Goal: Transaction & Acquisition: Purchase product/service

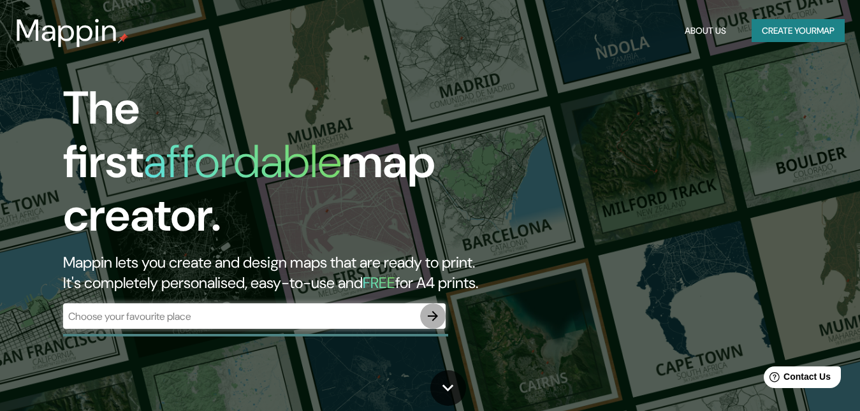
click at [429, 309] on icon "button" at bounding box center [432, 316] width 15 height 15
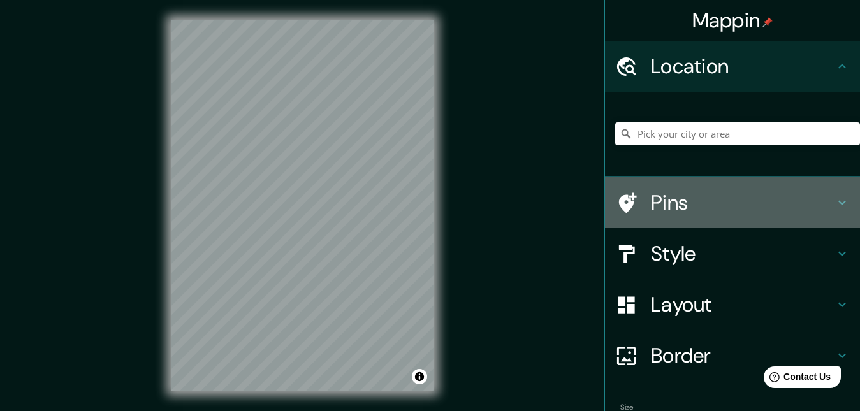
click at [703, 206] on h4 "Pins" at bounding box center [743, 203] width 184 height 26
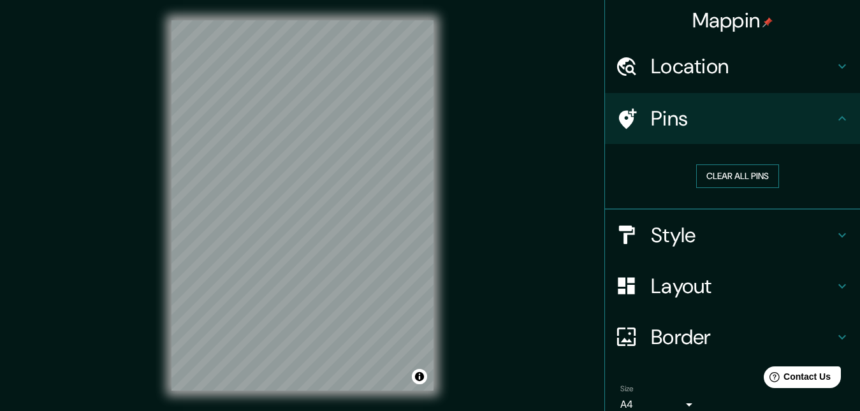
click at [723, 173] on button "Clear all pins" at bounding box center [737, 177] width 83 height 24
click at [722, 174] on button "Clear all pins" at bounding box center [737, 177] width 83 height 24
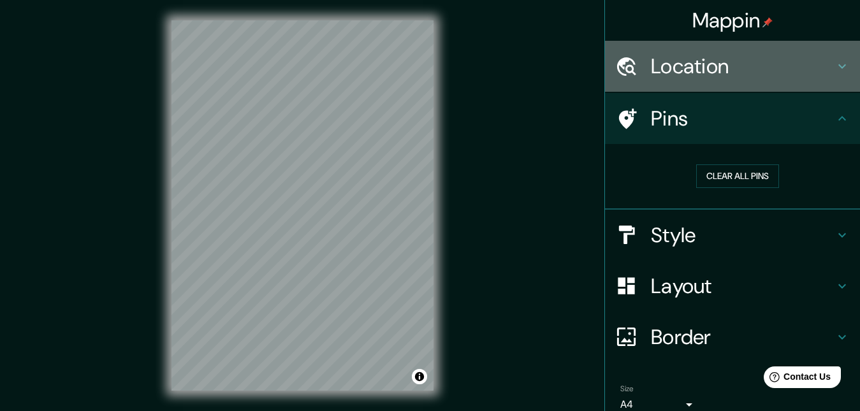
drag, startPoint x: 754, startPoint y: 59, endPoint x: 763, endPoint y: 59, distance: 8.3
click at [763, 59] on h4 "Location" at bounding box center [743, 67] width 184 height 26
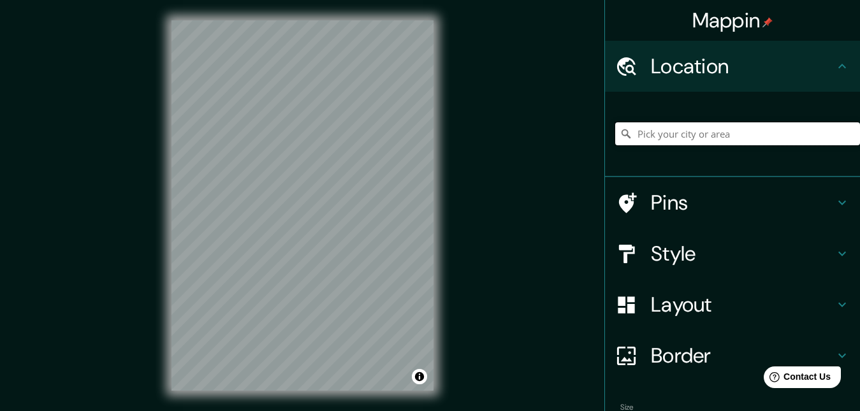
click at [705, 143] on input "Pick your city or area" at bounding box center [737, 133] width 245 height 23
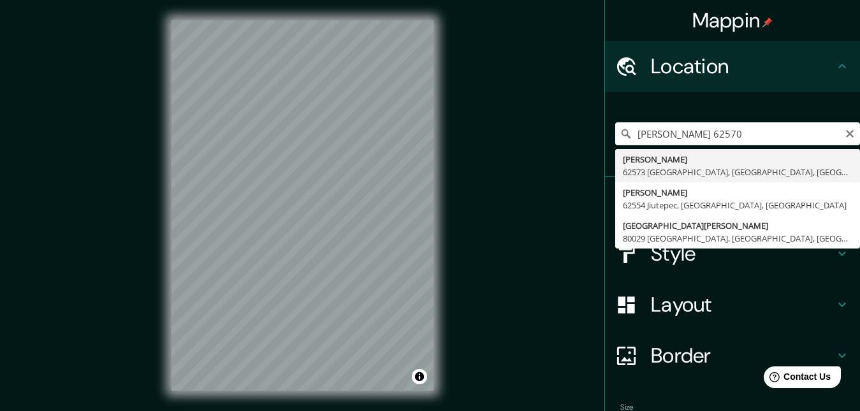
drag, startPoint x: 705, startPoint y: 170, endPoint x: 705, endPoint y: 141, distance: 29.3
click at [705, 142] on div "[PERSON_NAME] [GEOGRAPHIC_DATA][PERSON_NAME] [GEOGRAPHIC_DATA][PERSON_NAME][PER…" at bounding box center [737, 133] width 245 height 23
type input "[PERSON_NAME], 62573 Jiutepec, [GEOGRAPHIC_DATA], [GEOGRAPHIC_DATA]"
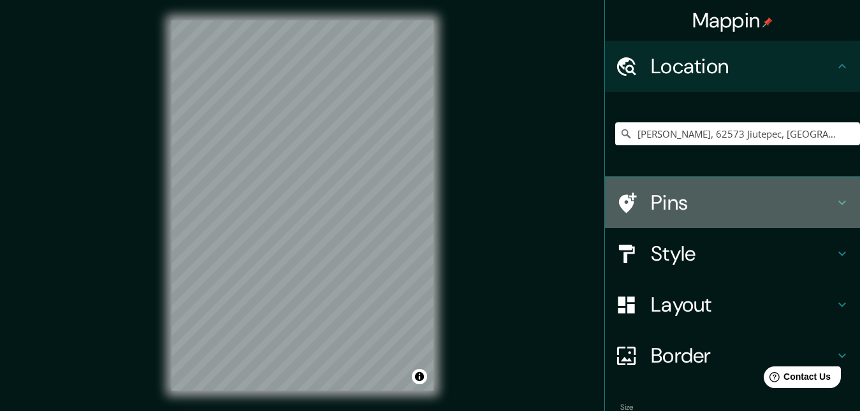
click at [803, 201] on h4 "Pins" at bounding box center [743, 203] width 184 height 26
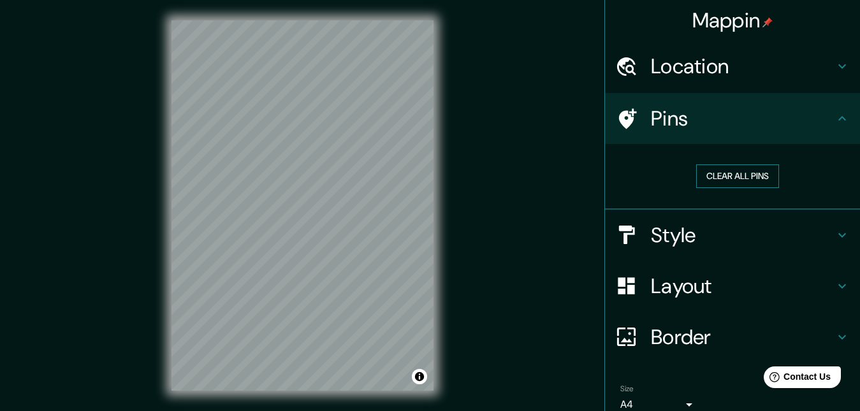
click at [741, 180] on button "Clear all pins" at bounding box center [737, 177] width 83 height 24
click at [766, 238] on h4 "Style" at bounding box center [743, 236] width 184 height 26
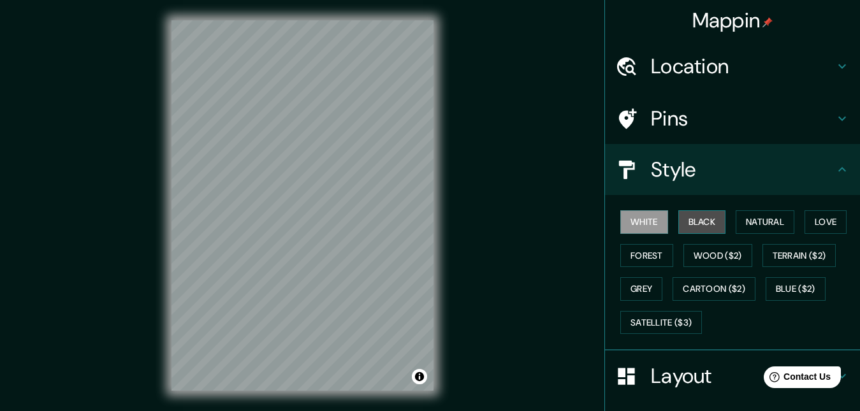
click at [679, 219] on button "Black" at bounding box center [702, 222] width 48 height 24
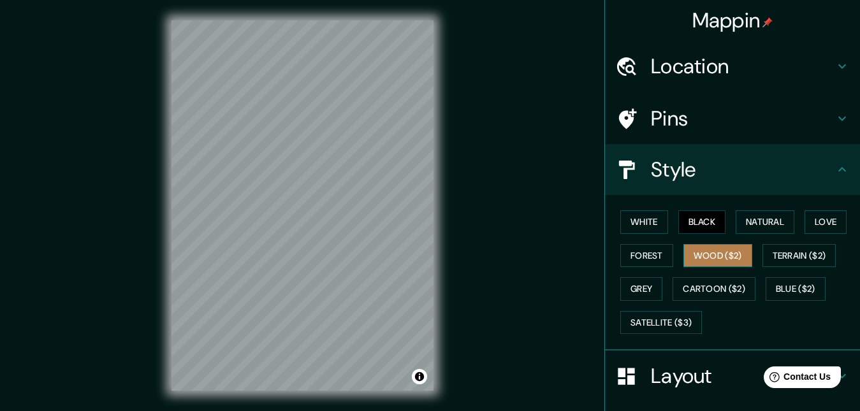
click at [689, 259] on button "Wood ($2)" at bounding box center [718, 256] width 69 height 24
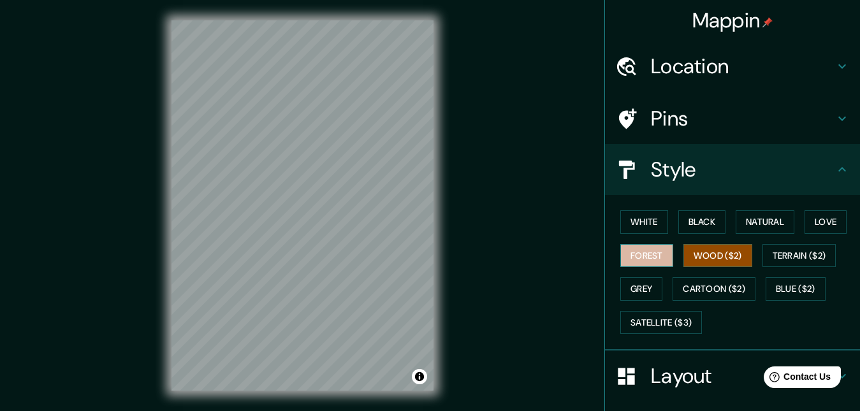
click at [636, 259] on button "Forest" at bounding box center [646, 256] width 53 height 24
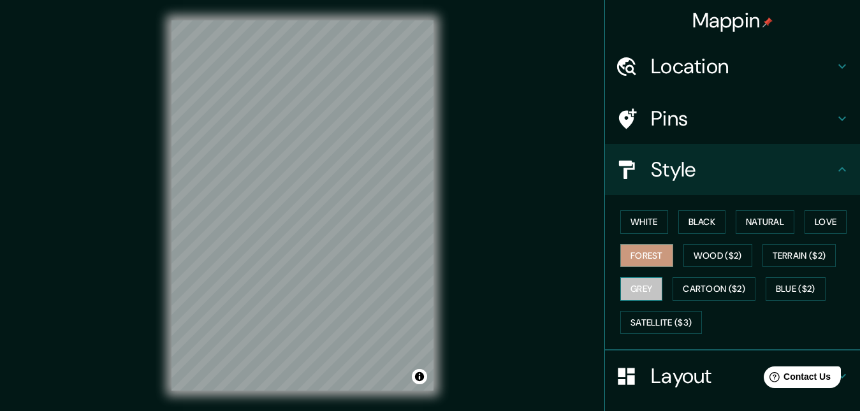
click at [633, 284] on button "Grey" at bounding box center [641, 289] width 42 height 24
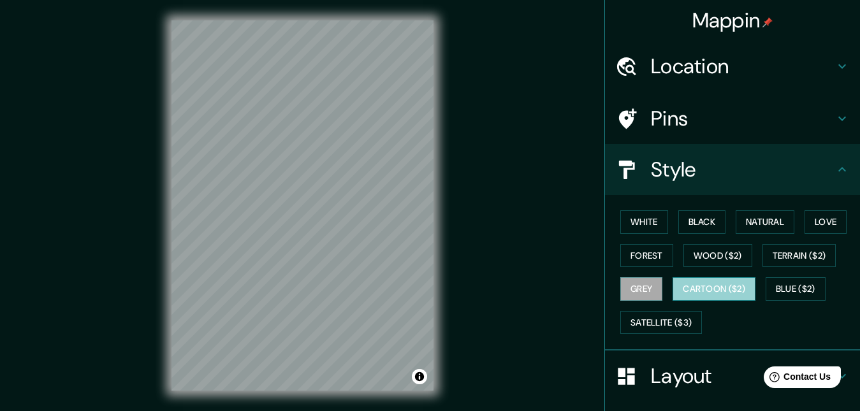
click at [682, 288] on button "Cartoon ($2)" at bounding box center [714, 289] width 83 height 24
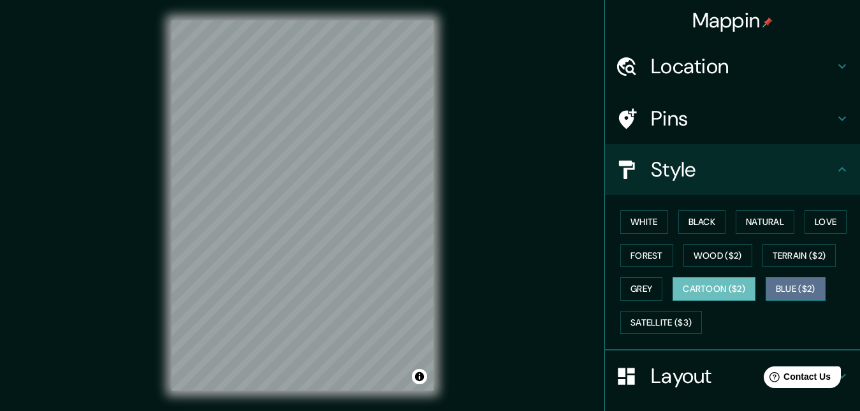
click at [780, 286] on button "Blue ($2)" at bounding box center [796, 289] width 60 height 24
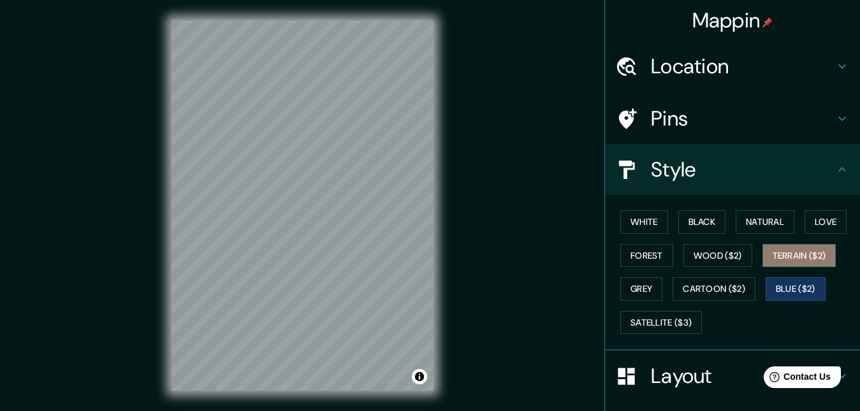
click at [782, 260] on button "Terrain ($2)" at bounding box center [800, 256] width 74 height 24
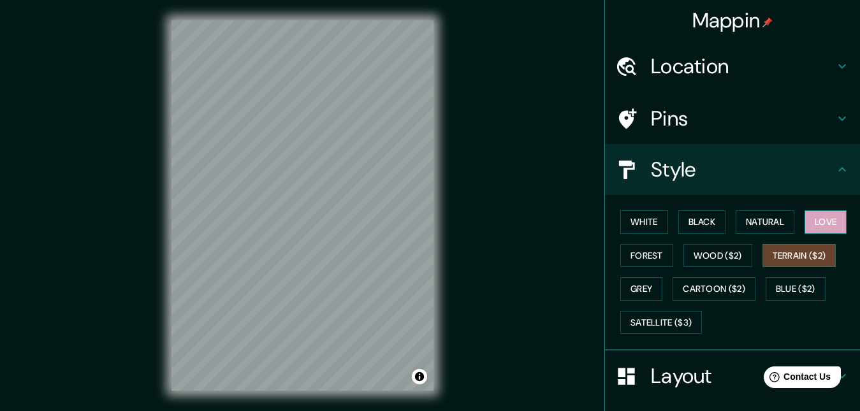
click at [812, 221] on button "Love" at bounding box center [826, 222] width 42 height 24
click at [689, 227] on button "Black" at bounding box center [702, 222] width 48 height 24
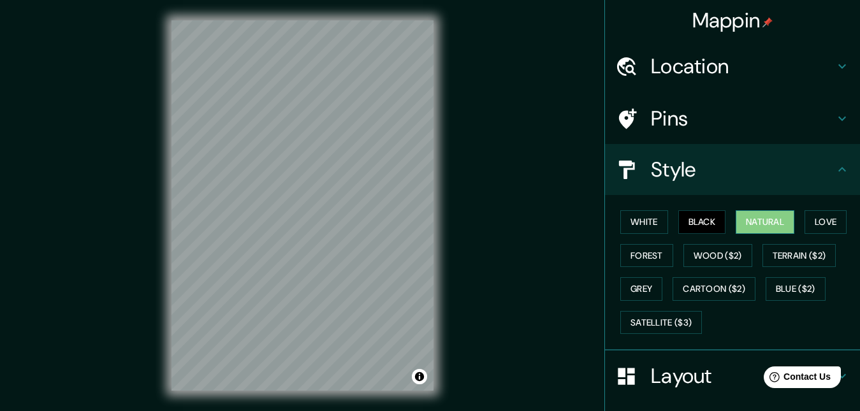
click at [740, 222] on button "Natural" at bounding box center [765, 222] width 59 height 24
click at [724, 293] on button "Cartoon ($2)" at bounding box center [714, 289] width 83 height 24
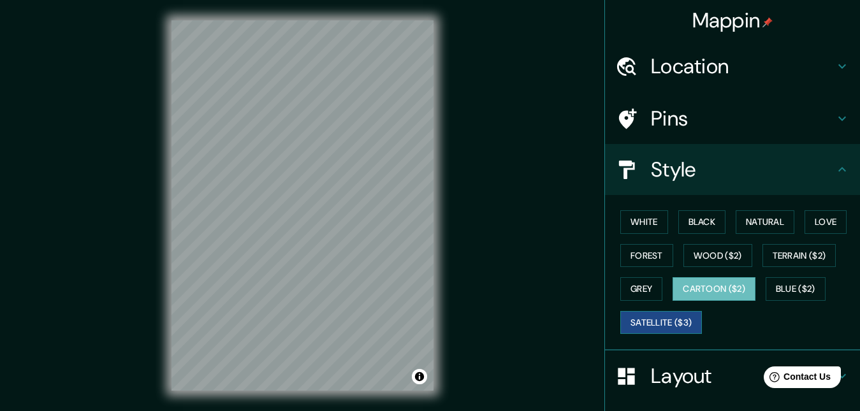
click at [671, 321] on button "Satellite ($3)" at bounding box center [661, 323] width 82 height 24
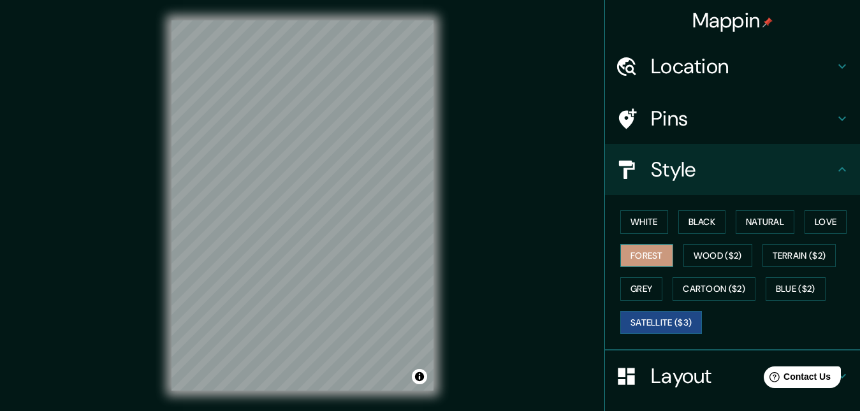
click at [630, 263] on button "Forest" at bounding box center [646, 256] width 53 height 24
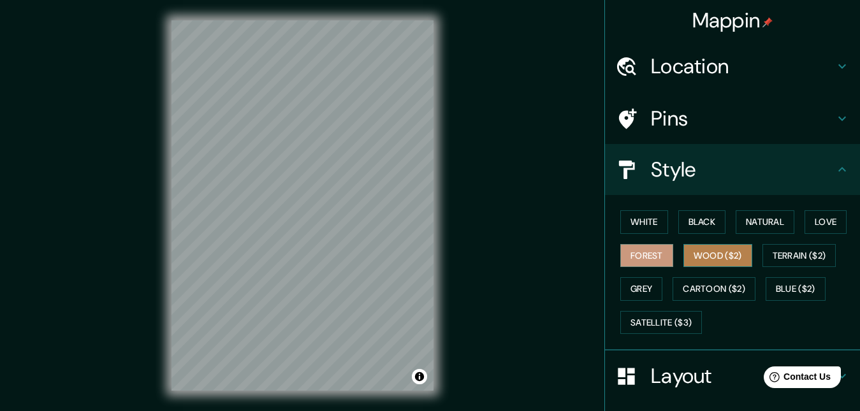
click at [698, 260] on button "Wood ($2)" at bounding box center [718, 256] width 69 height 24
